Goal: Information Seeking & Learning: Learn about a topic

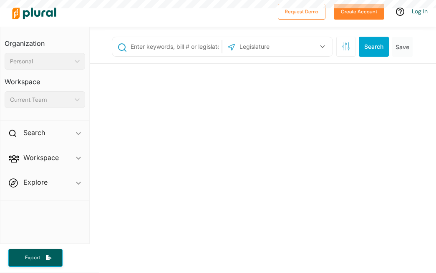
select select "English"
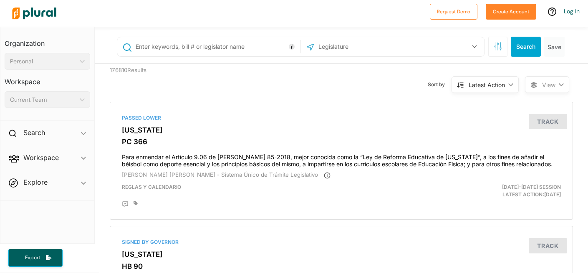
click at [240, 52] on input "text" at bounding box center [217, 47] width 164 height 16
drag, startPoint x: 250, startPoint y: 46, endPoint x: 134, endPoint y: 48, distance: 115.6
click at [135, 48] on input "text" at bounding box center [217, 47] width 164 height 16
click at [329, 46] on input "text" at bounding box center [361, 47] width 89 height 16
click at [199, 44] on input "abortion" at bounding box center [217, 47] width 164 height 16
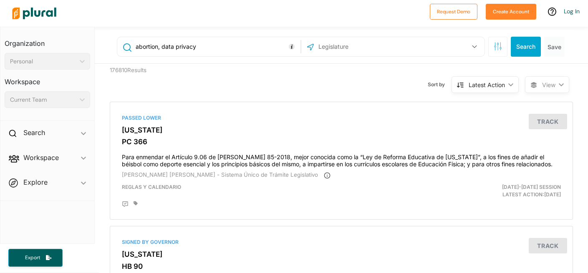
type input "abortion, data privacy"
click at [436, 47] on button "button" at bounding box center [474, 47] width 16 height 16
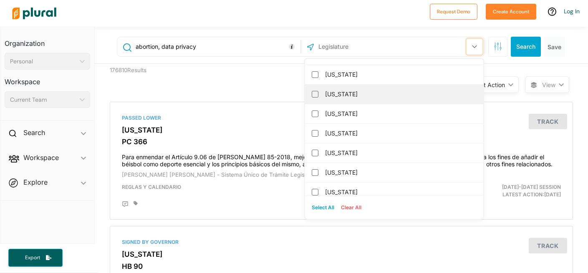
scroll to position [74, 0]
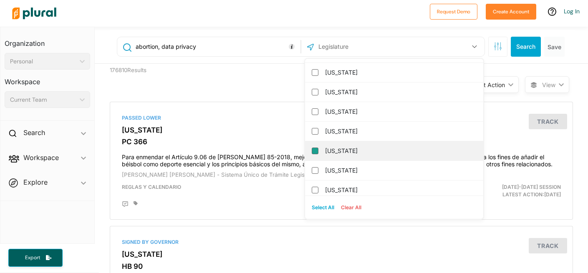
click at [312, 152] on input "[US_STATE]" at bounding box center [315, 151] width 7 height 7
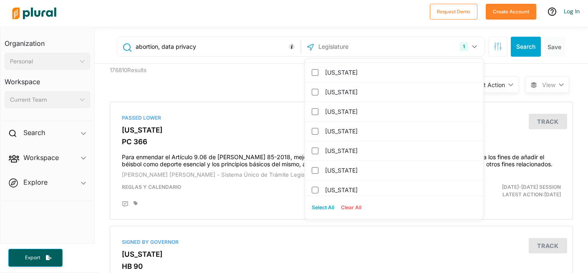
scroll to position [0, 0]
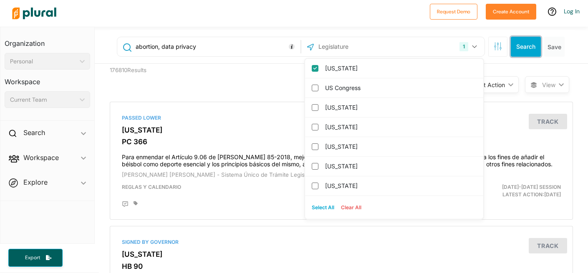
click at [436, 48] on button "Search" at bounding box center [526, 47] width 30 height 20
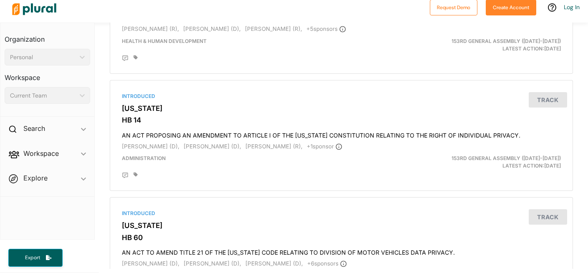
scroll to position [263, 0]
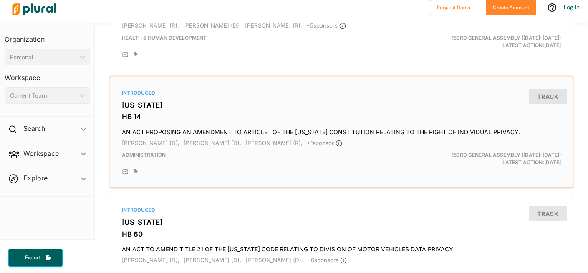
click at [125, 111] on div "Introduced Delaware HB 14 AN ACT PROPOSING AN AMENDMENT TO ARTICLE I OF THE DEL…" at bounding box center [341, 133] width 456 height 104
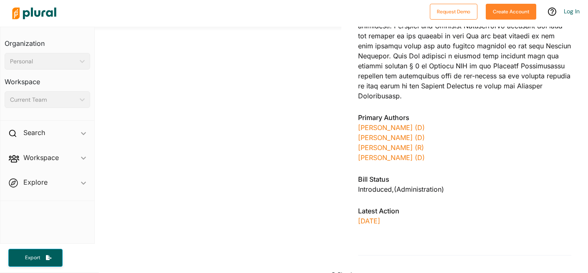
scroll to position [843, 0]
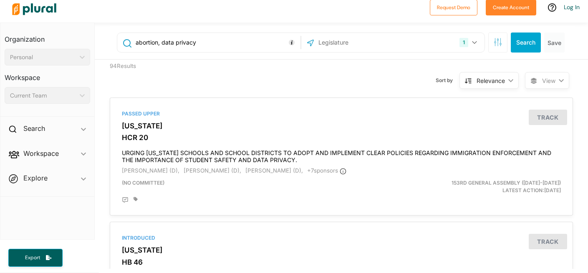
drag, startPoint x: 159, startPoint y: 42, endPoint x: 216, endPoint y: 41, distance: 57.6
click at [217, 42] on input "abortion, data privacy" at bounding box center [217, 43] width 164 height 16
type input "abortion"
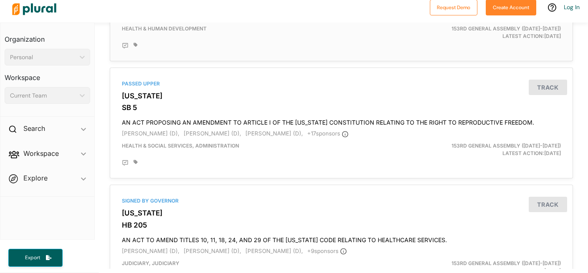
scroll to position [148, 0]
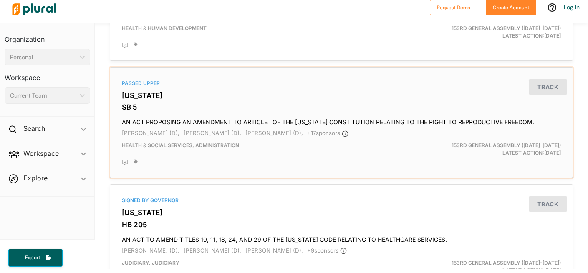
click at [222, 124] on h4 "AN ACT PROPOSING AN AMENDMENT TO ARTICLE I OF THE [US_STATE] CONSTITUTION RELAT…" at bounding box center [341, 120] width 439 height 11
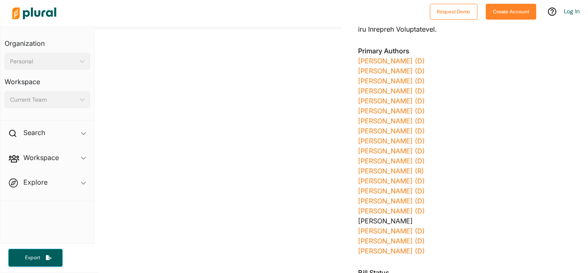
scroll to position [398, 0]
click at [374, 166] on link "[PERSON_NAME] (R)" at bounding box center [391, 170] width 66 height 8
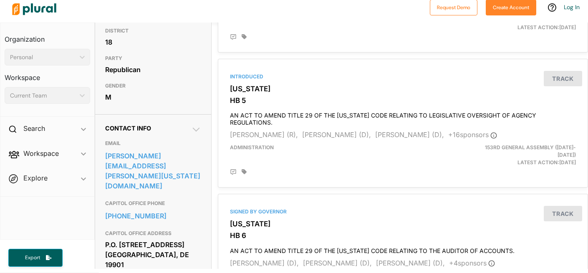
scroll to position [169, 0]
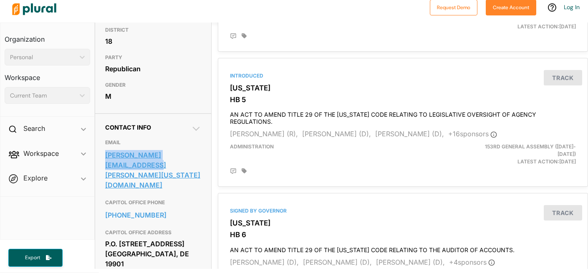
drag, startPoint x: 103, startPoint y: 166, endPoint x: 116, endPoint y: 180, distance: 18.6
click at [116, 180] on div "Contact Info EMAIL david.l.wilson@delaware.gov CAPITOL OFFICE PHONE 302-744-404…" at bounding box center [153, 201] width 116 height 176
copy link "david.l.wilson@delaware.gov"
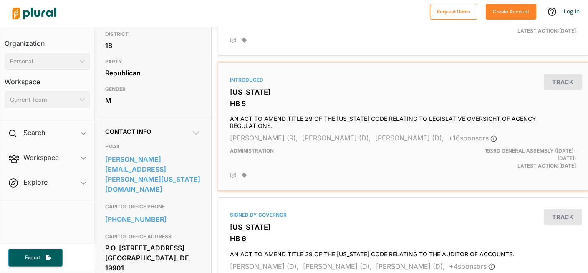
click at [330, 76] on div "Introduced" at bounding box center [403, 80] width 346 height 8
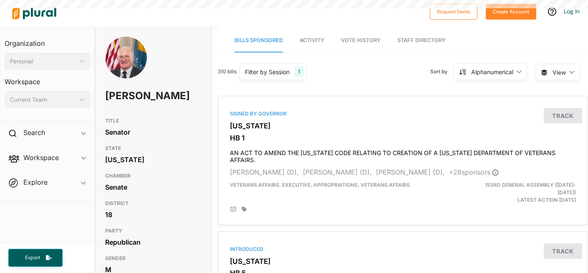
scroll to position [4, 0]
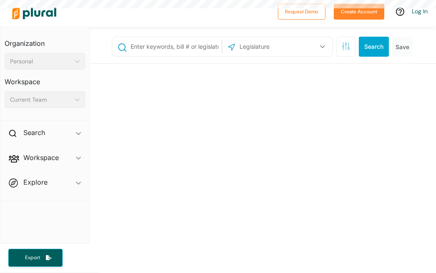
select select "English"
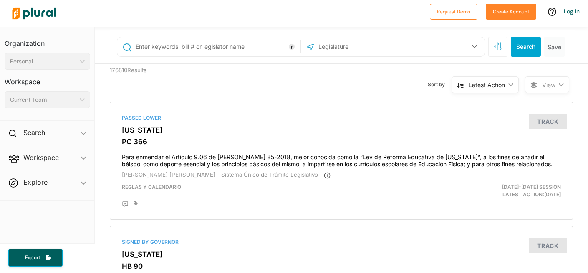
click at [249, 47] on input "text" at bounding box center [217, 47] width 164 height 16
type input "abortion"
click at [371, 48] on input "text" at bounding box center [361, 47] width 89 height 16
click at [436, 46] on icon "button" at bounding box center [474, 46] width 5 height 3
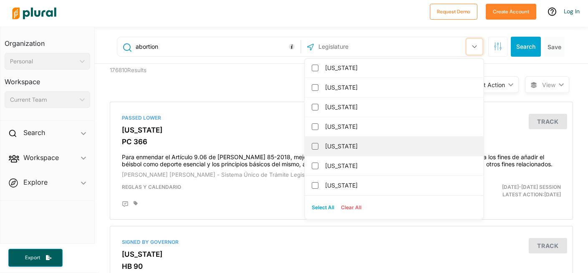
scroll to position [86, 0]
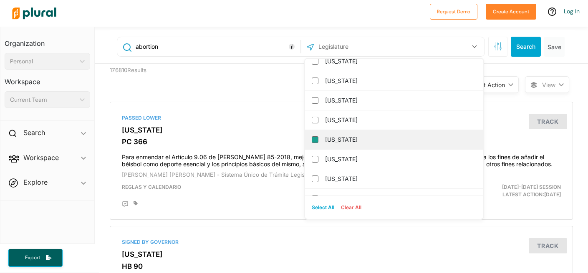
click at [312, 141] on input "[US_STATE]" at bounding box center [315, 139] width 7 height 7
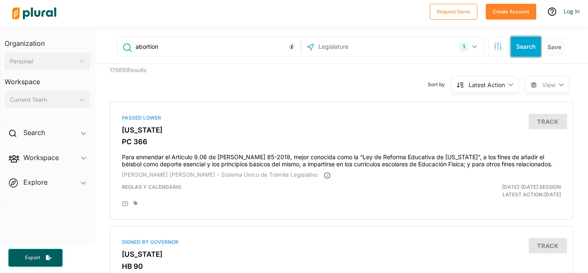
click at [436, 47] on button "Search" at bounding box center [526, 47] width 30 height 20
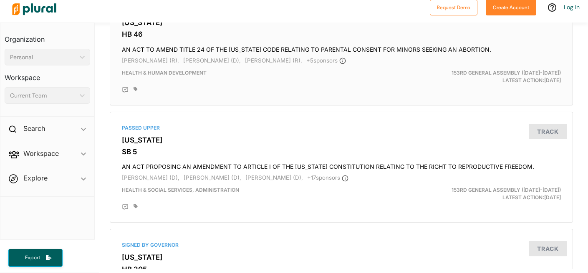
scroll to position [104, 0]
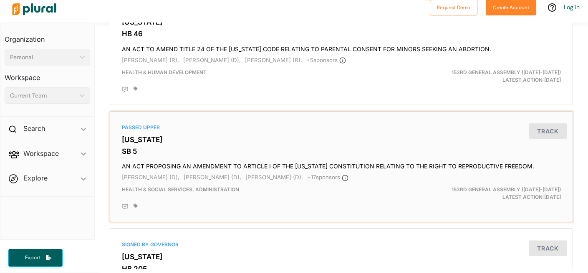
click at [141, 141] on h3 "[US_STATE]" at bounding box center [341, 140] width 439 height 8
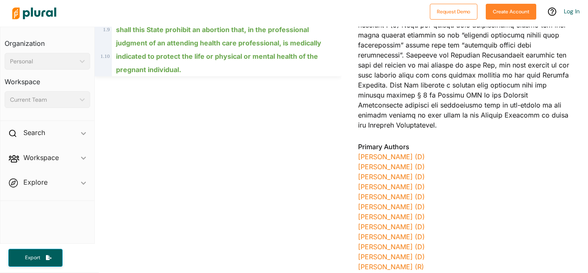
scroll to position [305, 0]
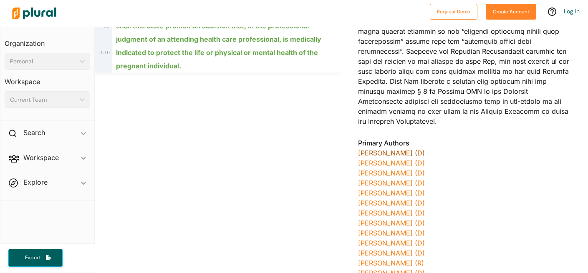
click at [400, 149] on link "[PERSON_NAME] (D)" at bounding box center [391, 153] width 67 height 8
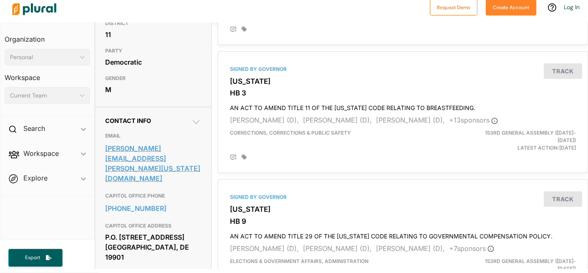
scroll to position [180, 0]
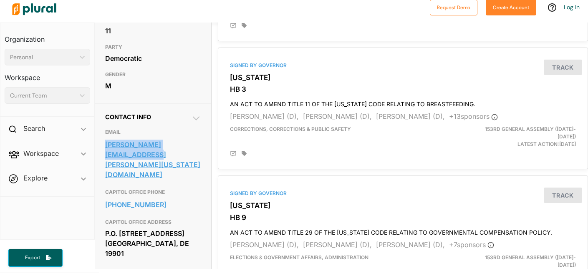
drag, startPoint x: 104, startPoint y: 160, endPoint x: 118, endPoint y: 170, distance: 17.4
click at [118, 170] on div "Contact Info EMAIL [PERSON_NAME][EMAIL_ADDRESS][PERSON_NAME][US_STATE][DOMAIN_N…" at bounding box center [153, 191] width 116 height 176
copy link "[PERSON_NAME][EMAIL_ADDRESS][PERSON_NAME][US_STATE][DOMAIN_NAME]"
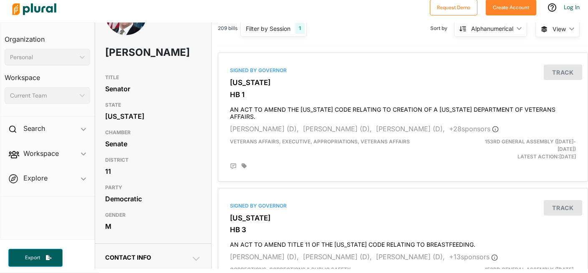
scroll to position [0, 0]
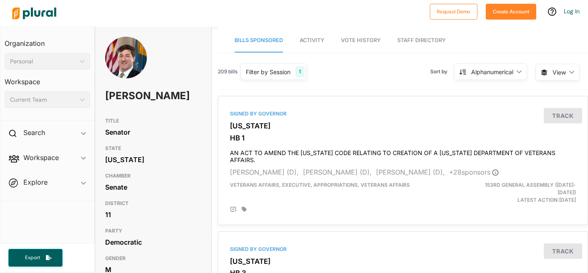
click at [40, 13] on img at bounding box center [34, 13] width 58 height 29
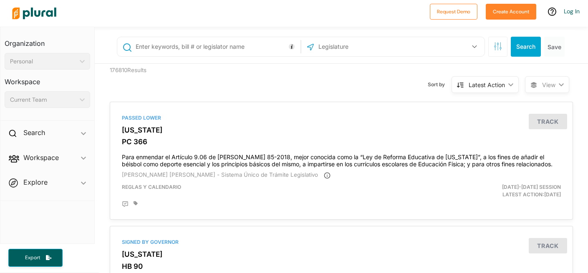
click at [185, 41] on input "text" at bounding box center [217, 47] width 164 height 16
click at [436, 47] on icon "button" at bounding box center [474, 46] width 5 height 3
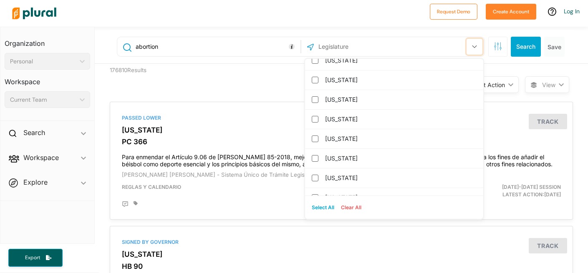
scroll to position [91, 0]
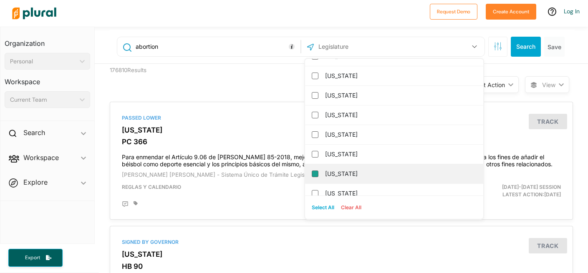
click at [312, 174] on input "[US_STATE]" at bounding box center [315, 174] width 7 height 7
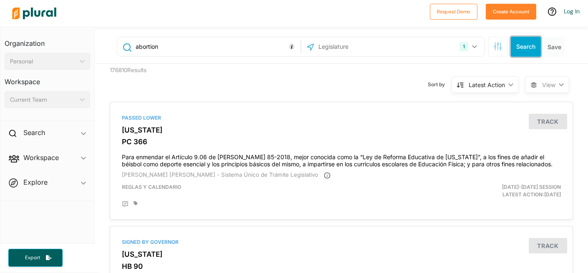
click at [436, 49] on button "Search" at bounding box center [526, 47] width 30 height 20
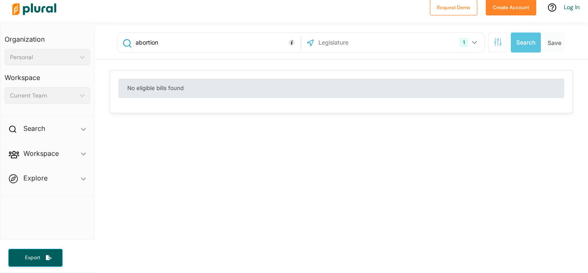
click at [191, 43] on input "abortion" at bounding box center [217, 43] width 164 height 16
drag, startPoint x: 173, startPoint y: 43, endPoint x: 136, endPoint y: 42, distance: 37.2
click at [135, 42] on input "abortion" at bounding box center [217, 43] width 164 height 16
type input "c"
click at [436, 45] on button "Search" at bounding box center [526, 43] width 30 height 20
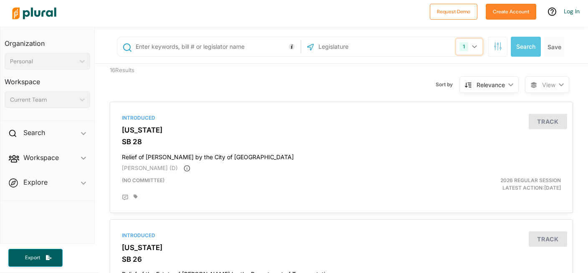
click at [436, 46] on icon "button" at bounding box center [474, 46] width 5 height 3
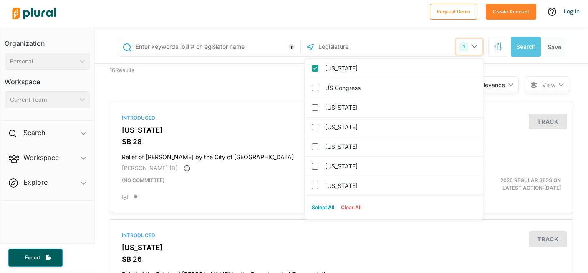
click at [436, 46] on icon "button" at bounding box center [474, 46] width 5 height 3
